Goal: Navigation & Orientation: Find specific page/section

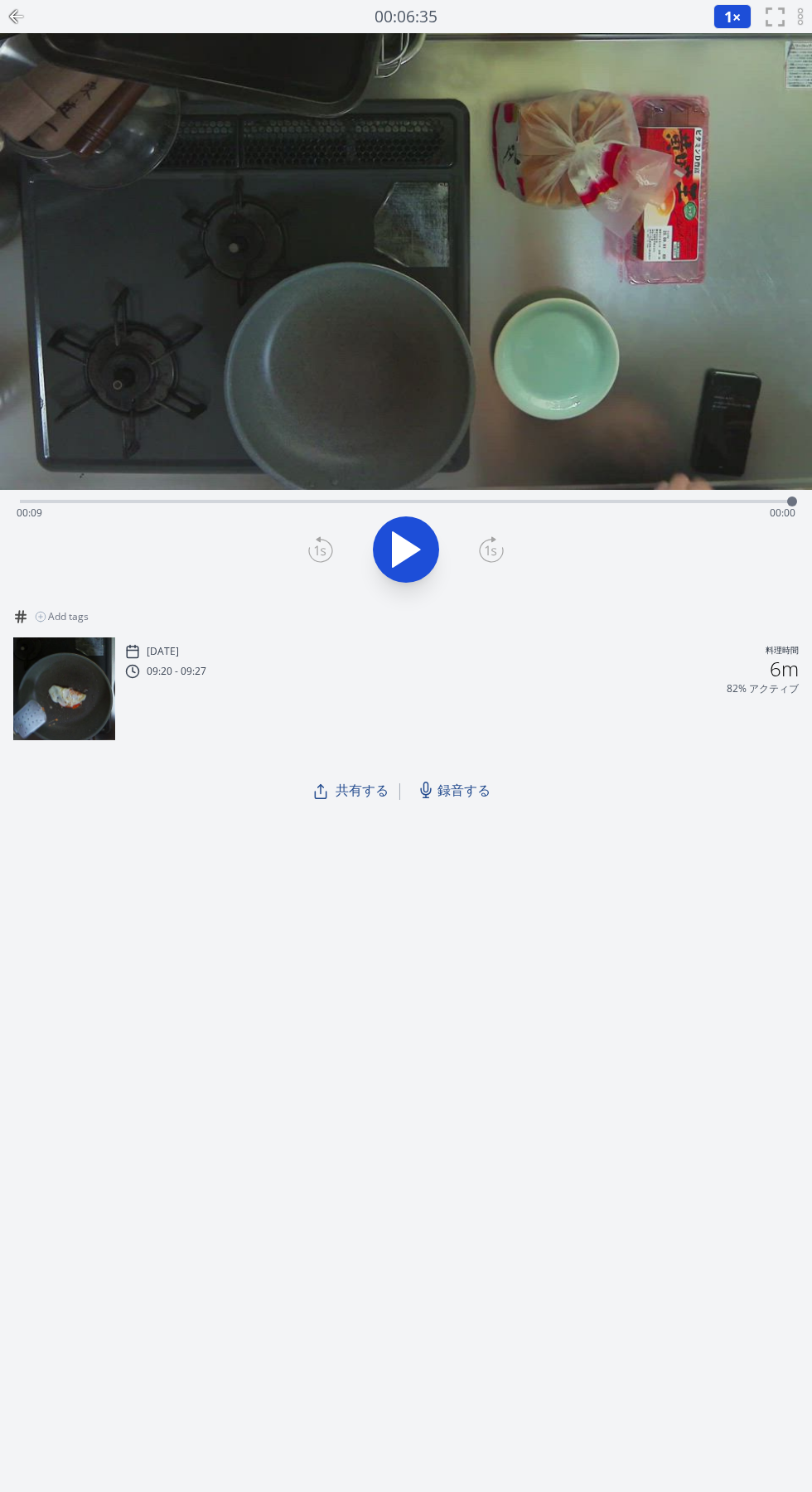
click at [412, 566] on icon at bounding box center [406, 550] width 47 height 47
click at [416, 557] on icon at bounding box center [406, 550] width 47 height 47
click at [405, 552] on icon at bounding box center [406, 549] width 27 height 34
click at [15, 17] on icon at bounding box center [17, 17] width 11 height 0
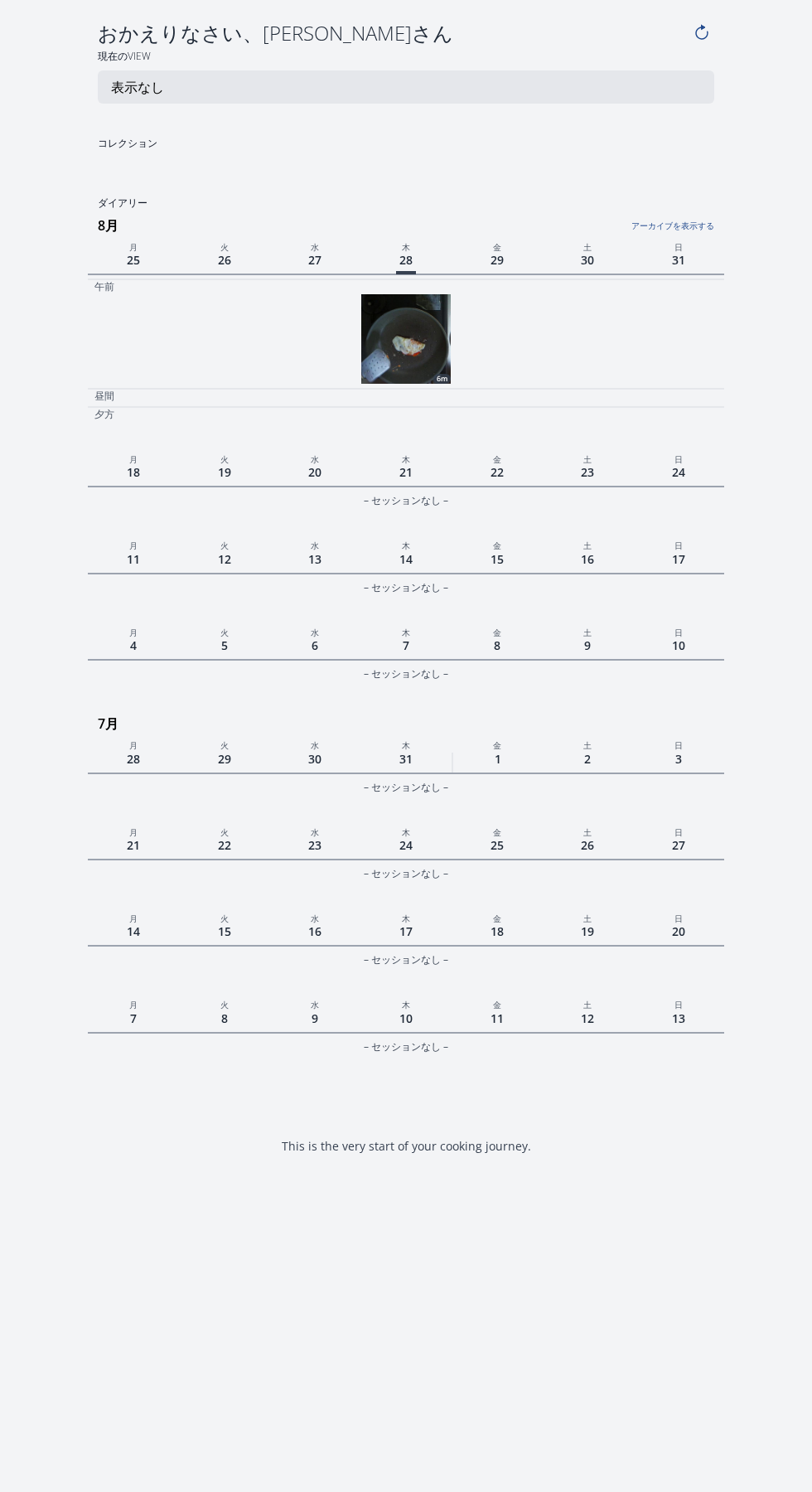
click at [698, 39] on icon at bounding box center [702, 33] width 19 height 19
click at [131, 91] on p "表示なし" at bounding box center [137, 87] width 53 height 20
click at [53, 109] on body "おかえりなさい、[PERSON_NAME]さん 現在のView 表示なし コレクション Show all ダイアリー アーカイブを表示する August Fi…" at bounding box center [406, 766] width 812 height 1492
